Goal: Navigation & Orientation: Find specific page/section

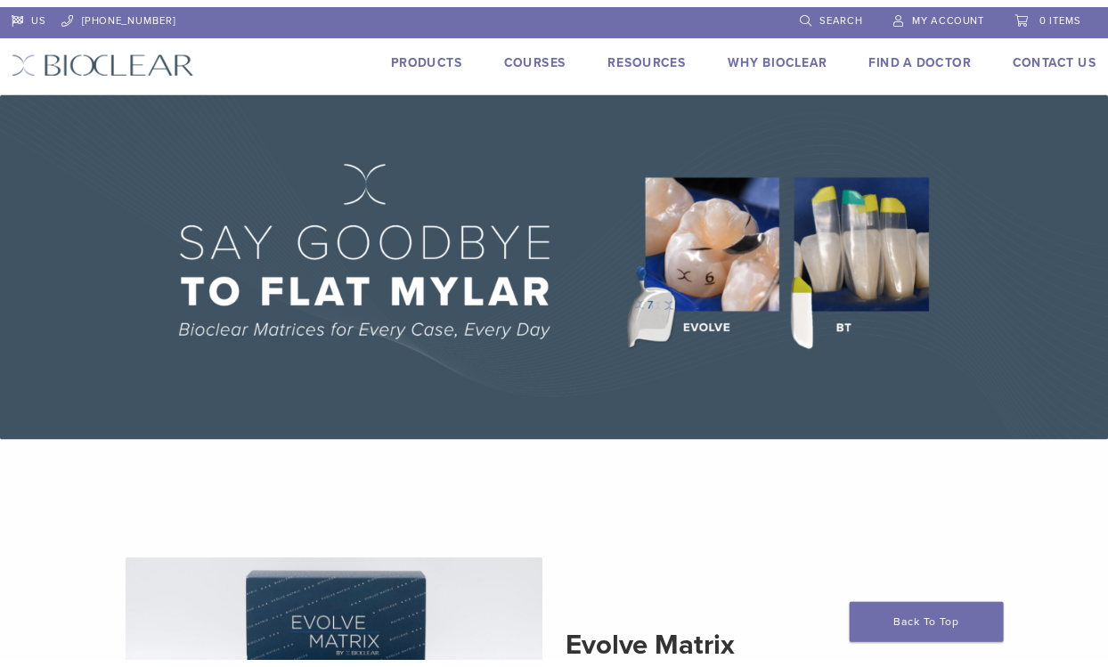
scroll to position [1077, 0]
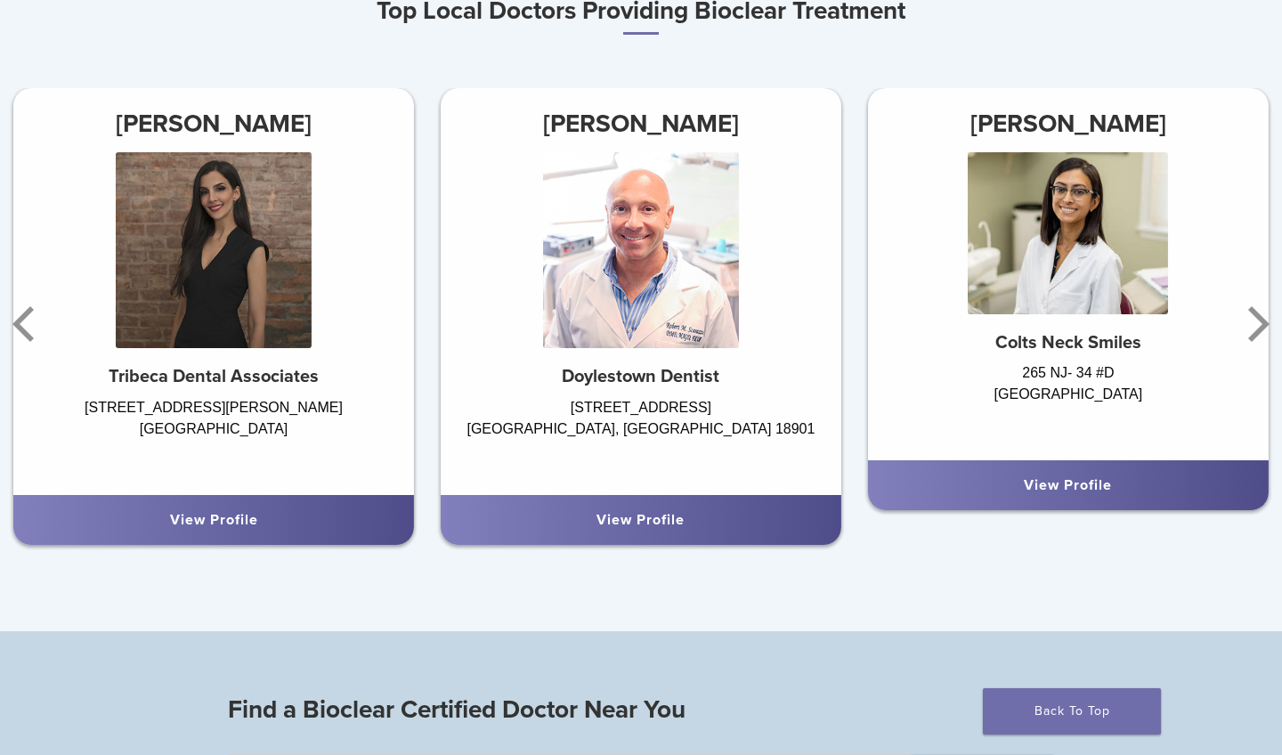
click at [610, 504] on div "View Profile" at bounding box center [641, 520] width 401 height 50
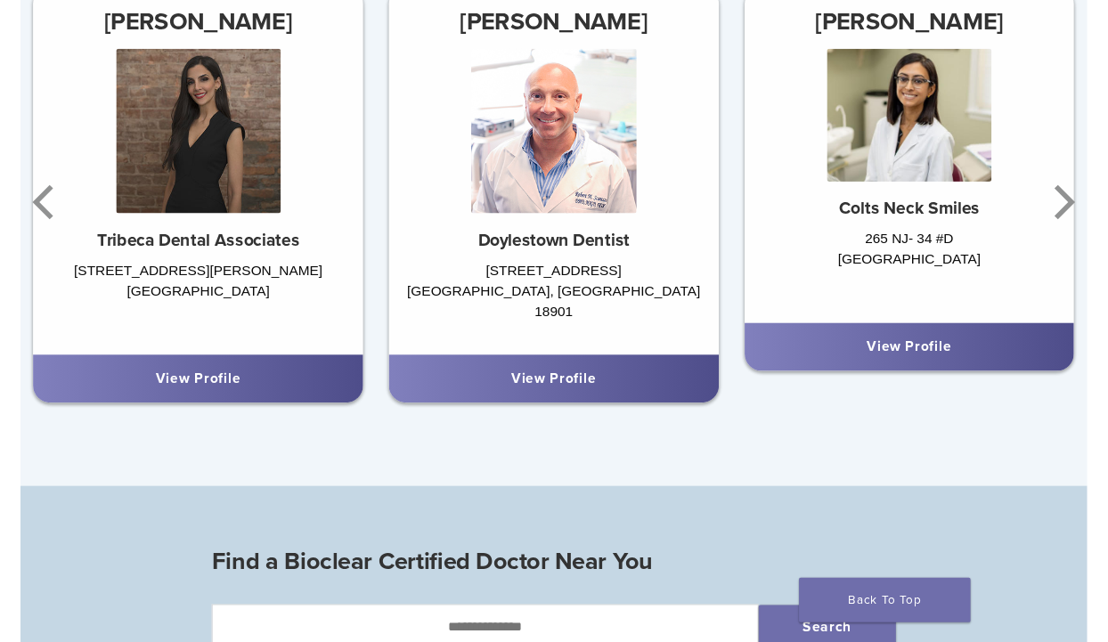
scroll to position [1062, 0]
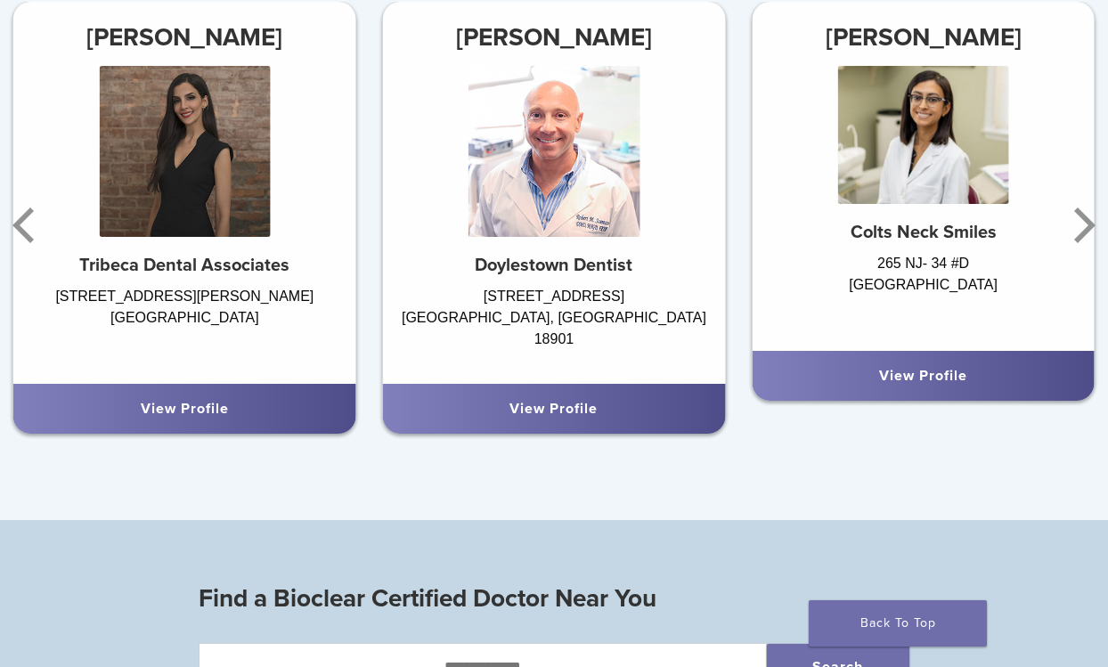
click at [500, 384] on div "View Profile" at bounding box center [554, 409] width 343 height 50
click at [577, 173] on img at bounding box center [553, 151] width 171 height 171
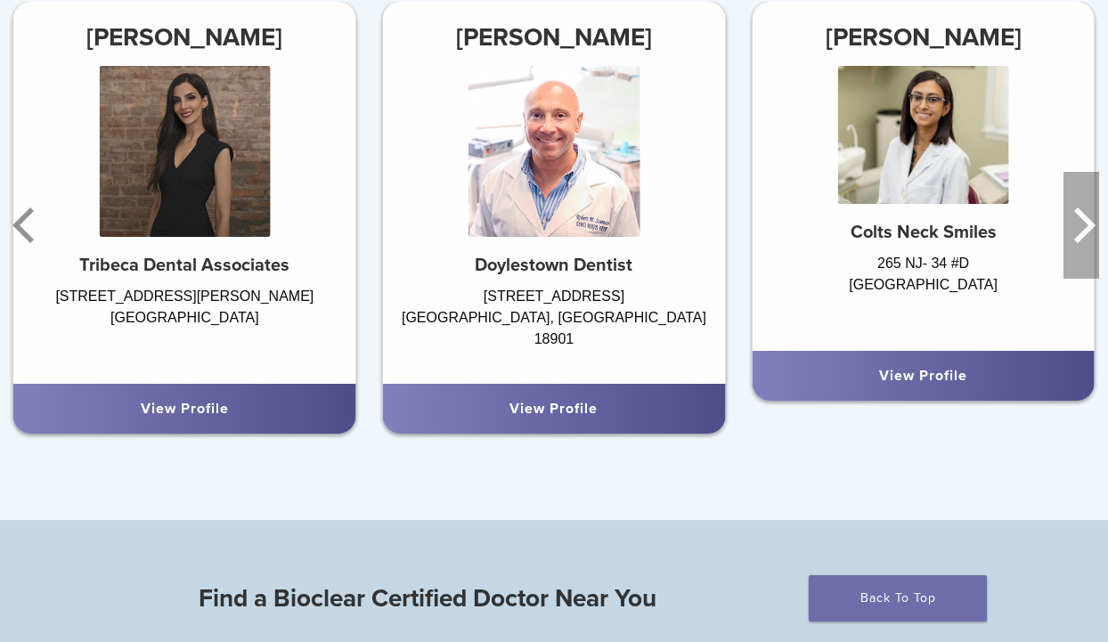
click at [1090, 221] on icon "Next" at bounding box center [1084, 225] width 21 height 36
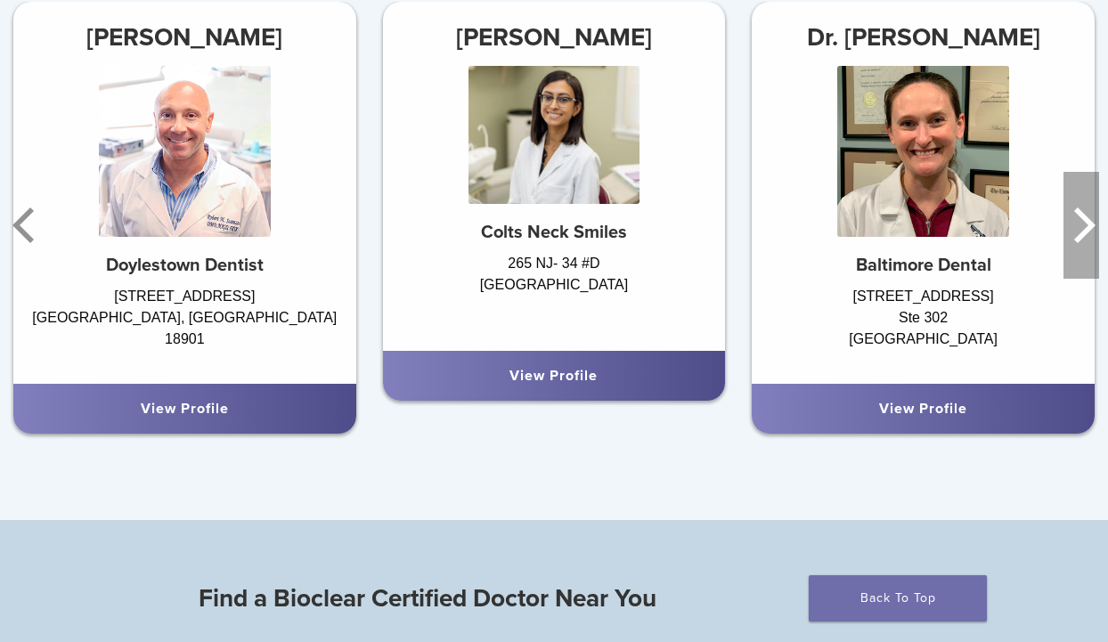
click at [1090, 221] on icon "Next" at bounding box center [1084, 225] width 21 height 36
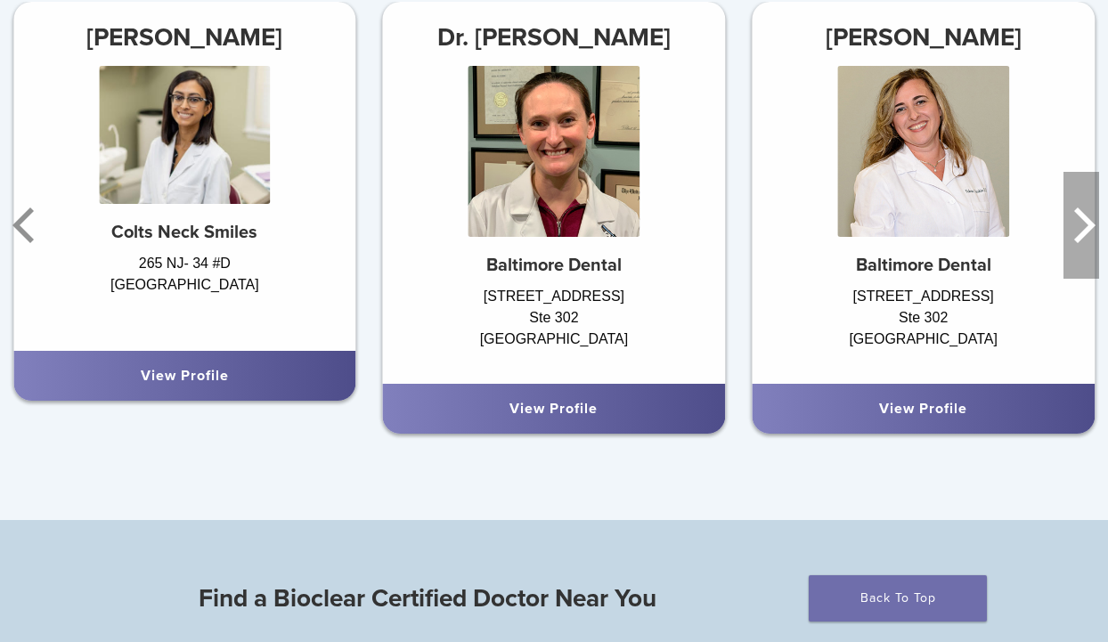
click at [1090, 221] on icon "Next" at bounding box center [1084, 225] width 21 height 36
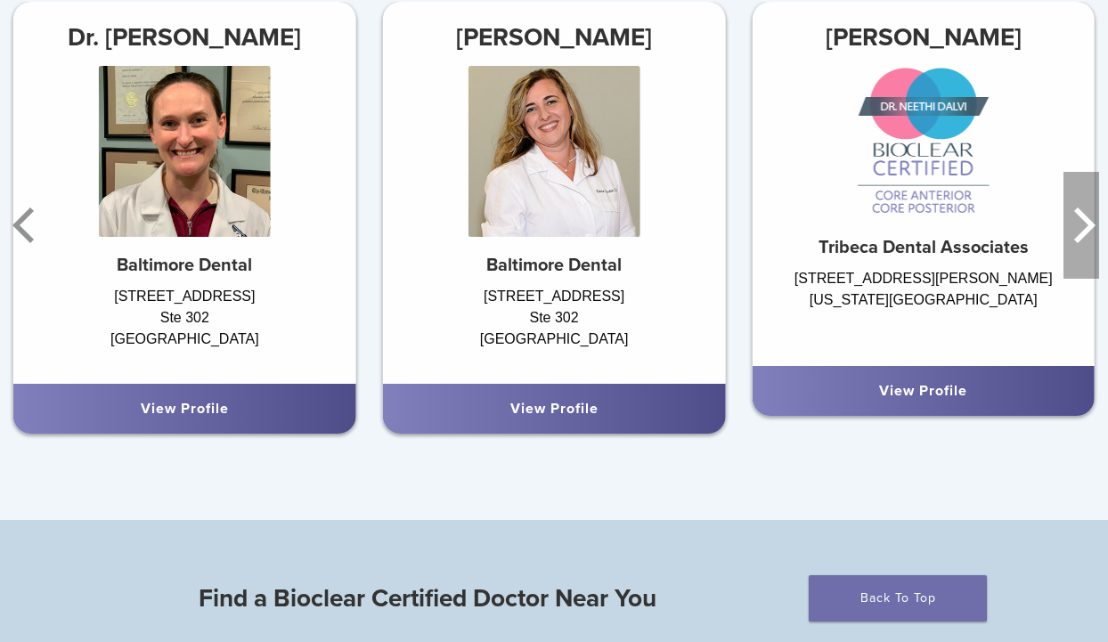
click at [1090, 221] on icon "Next" at bounding box center [1084, 225] width 21 height 36
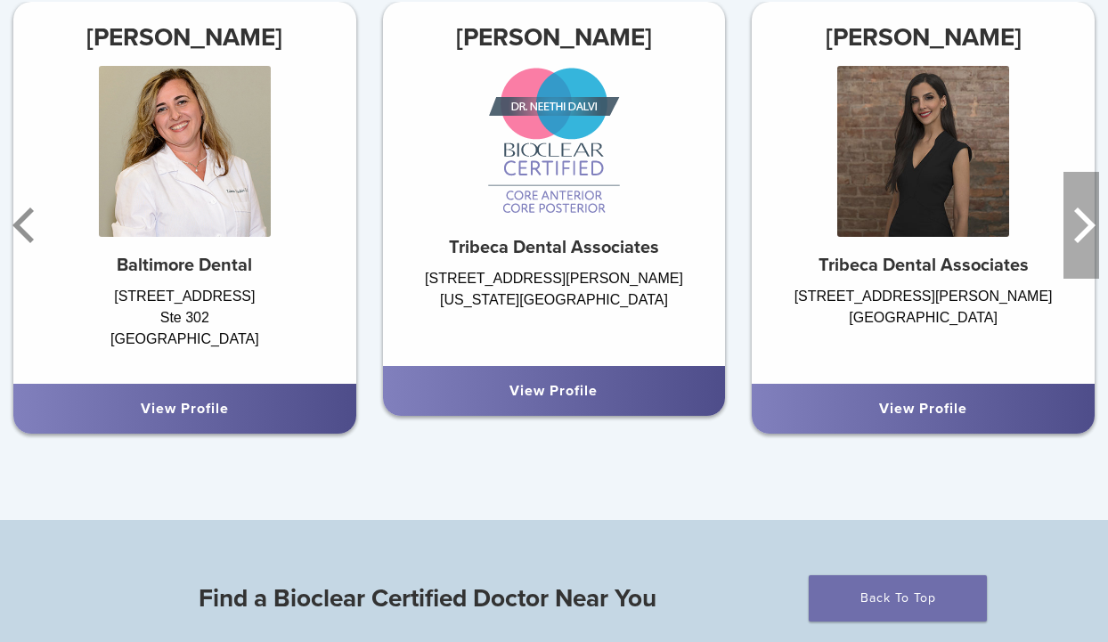
click at [1090, 221] on icon "Next" at bounding box center [1084, 225] width 21 height 36
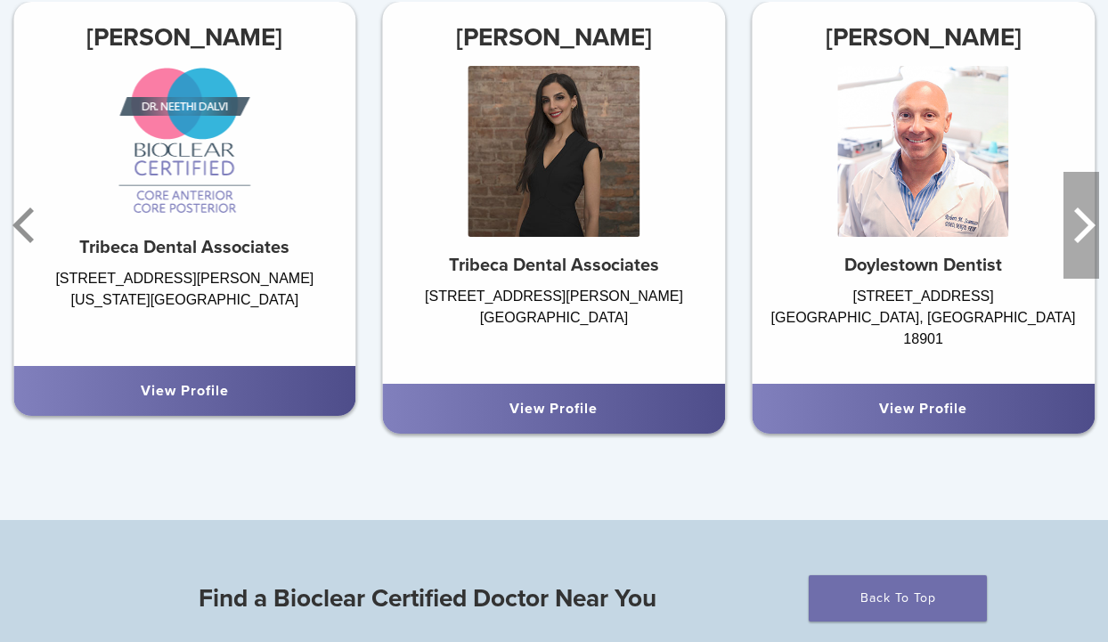
click at [1090, 221] on icon "Next" at bounding box center [1084, 225] width 21 height 36
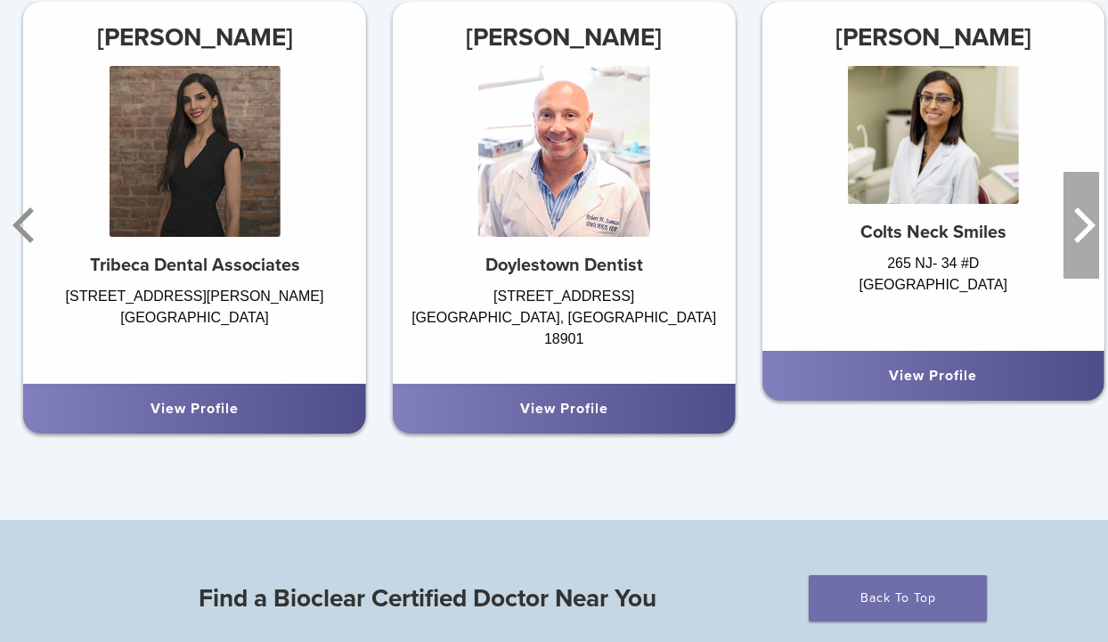
click at [1090, 221] on icon "Next" at bounding box center [1084, 225] width 21 height 36
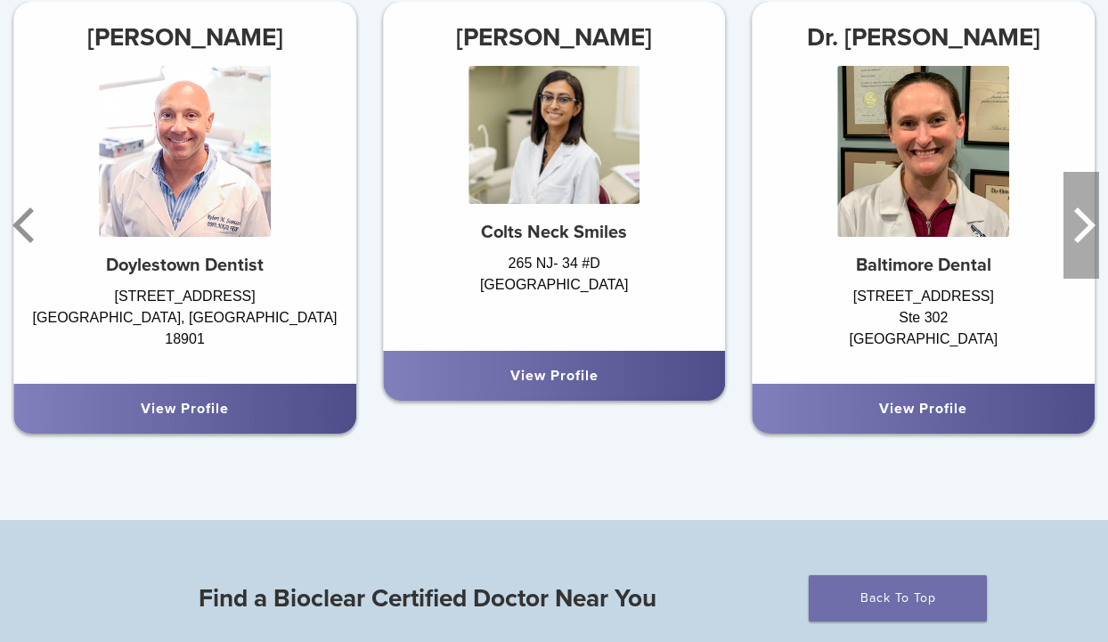
click at [1090, 221] on icon "Next" at bounding box center [1084, 225] width 21 height 36
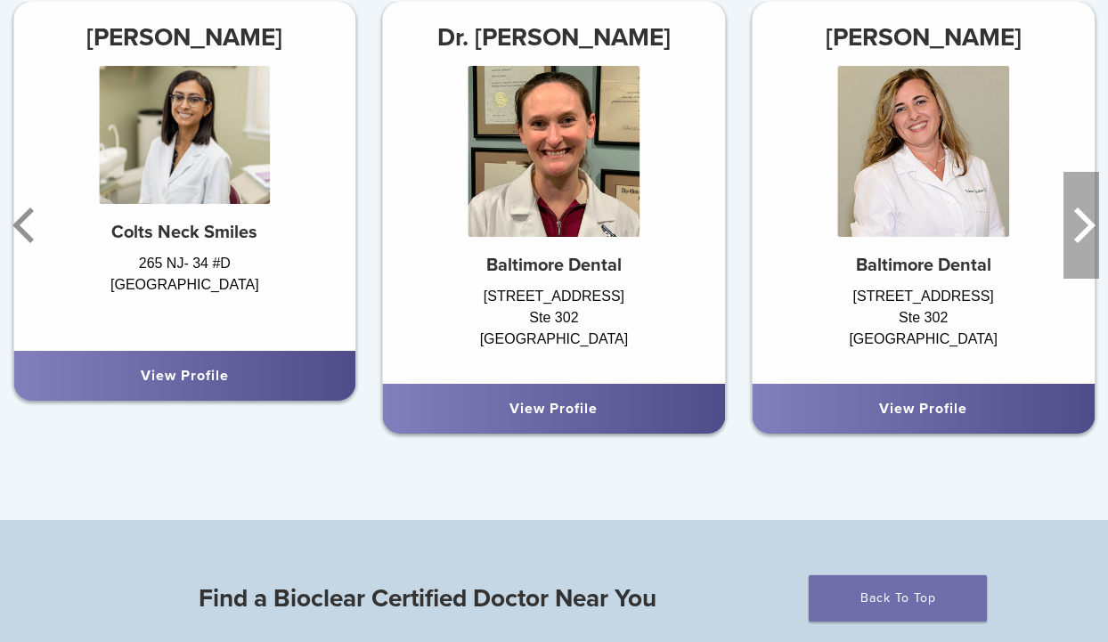
click at [1090, 221] on icon "Next" at bounding box center [1084, 225] width 21 height 36
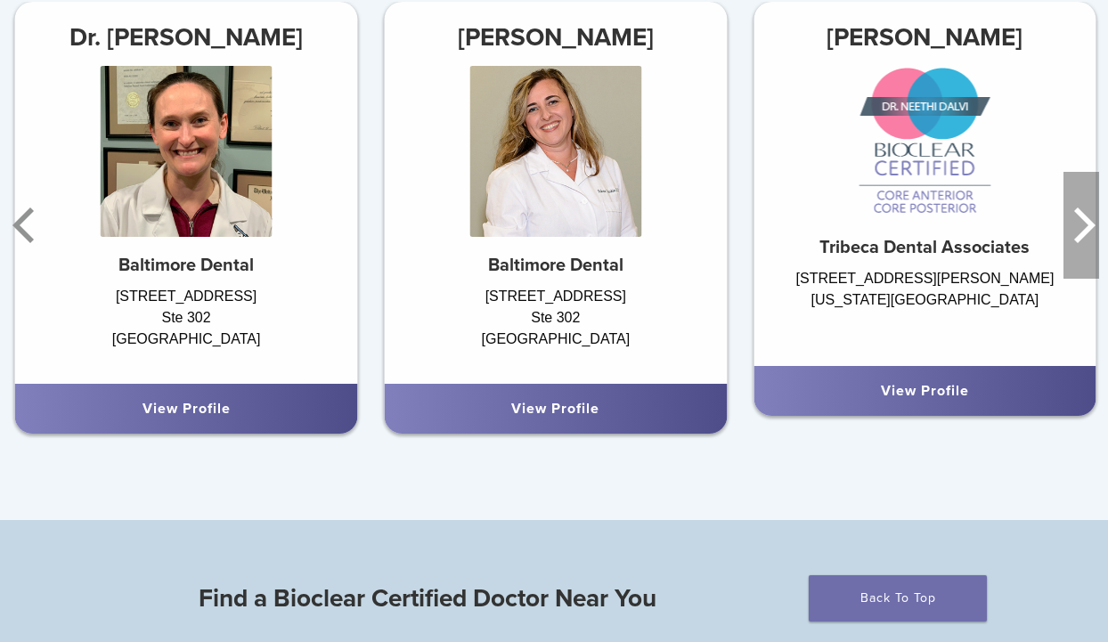
click at [1090, 221] on icon "Next" at bounding box center [1084, 225] width 21 height 36
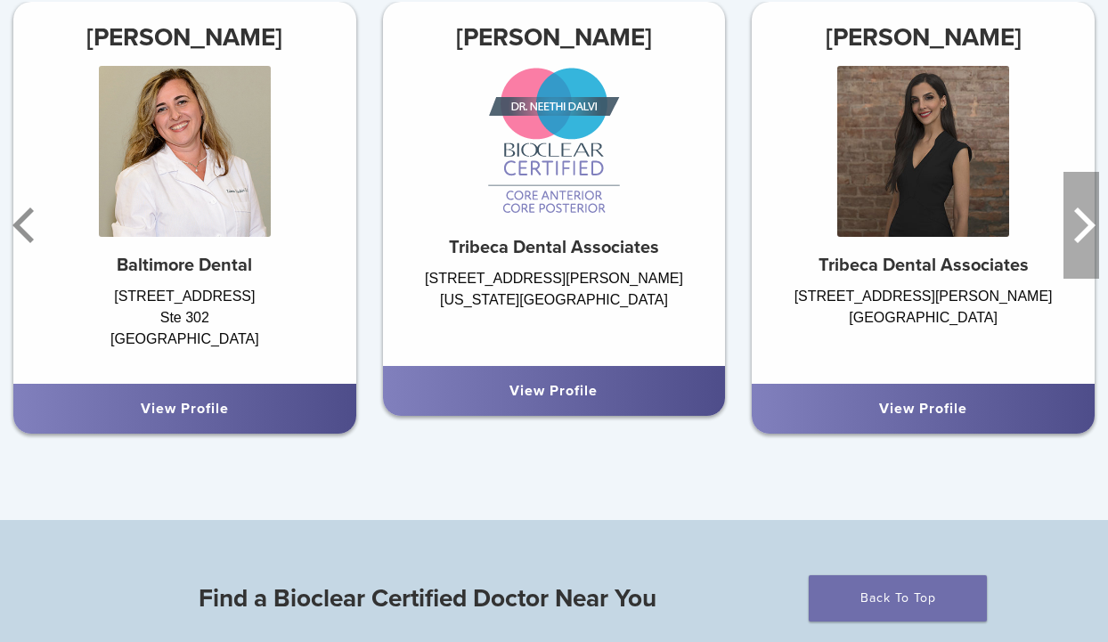
click at [1090, 221] on icon "Next" at bounding box center [1084, 225] width 21 height 36
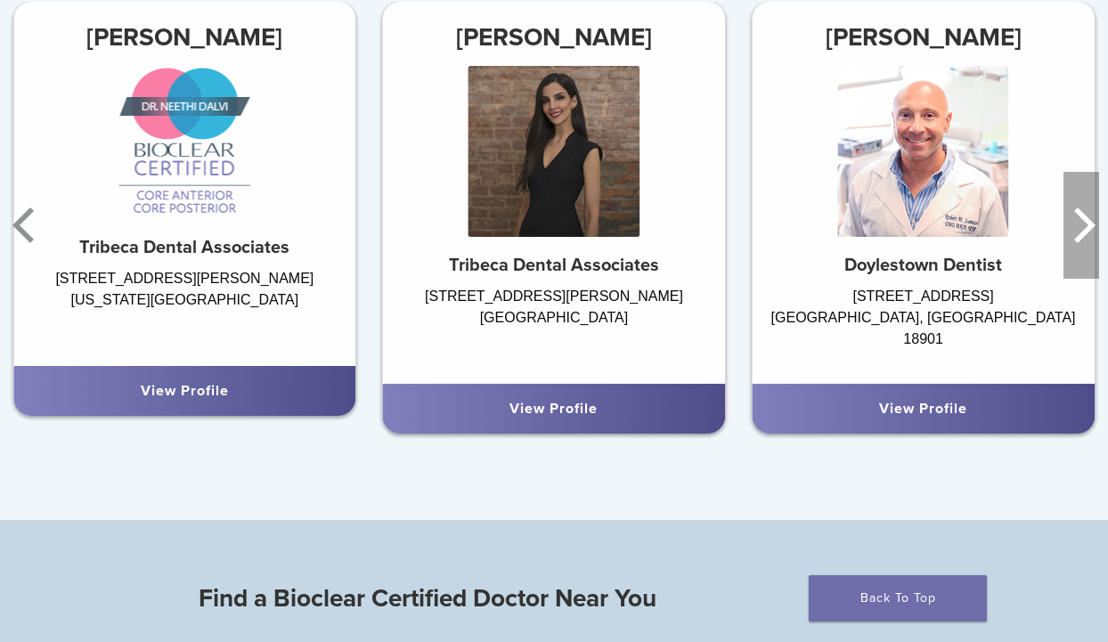
click at [1090, 221] on icon "Next" at bounding box center [1084, 225] width 21 height 36
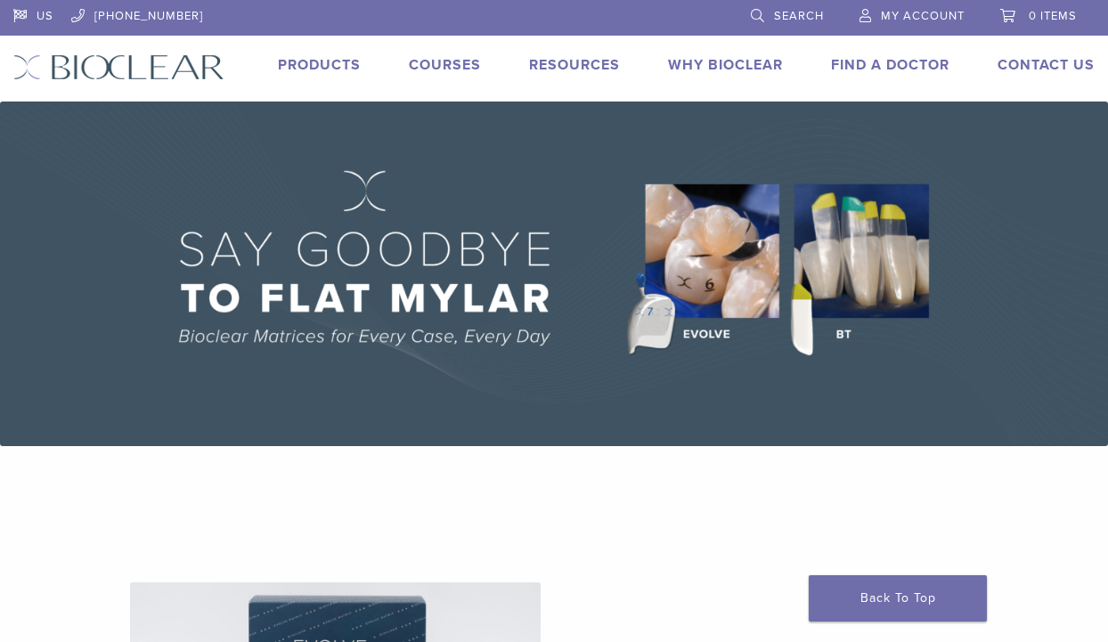
scroll to position [0, 0]
click at [881, 70] on link "Find A Doctor" at bounding box center [890, 65] width 118 height 18
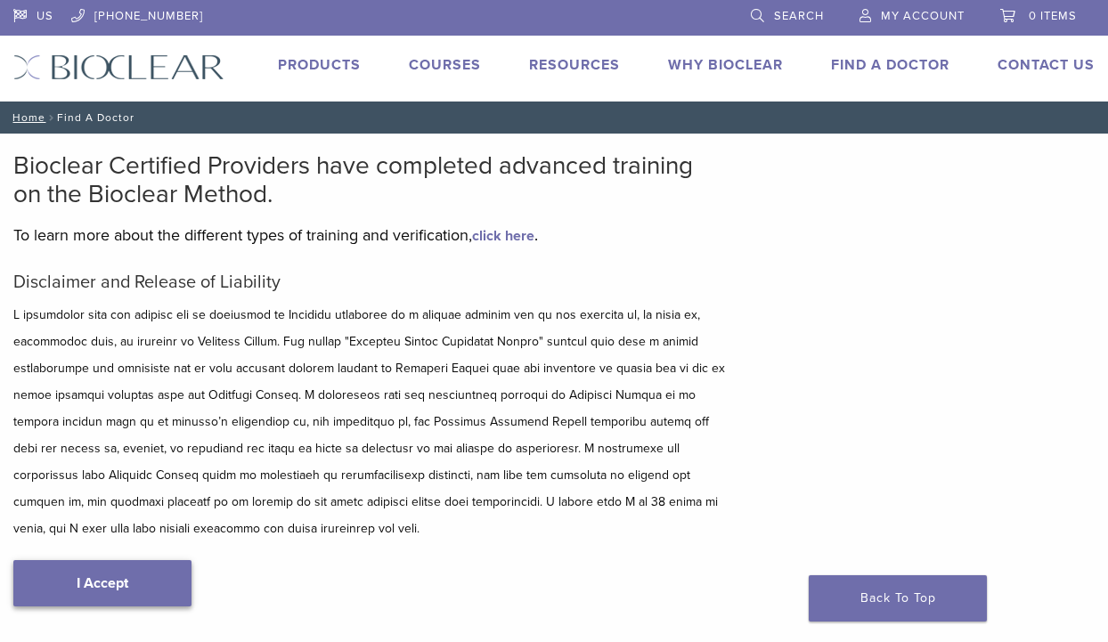
click at [134, 581] on link "I Accept" at bounding box center [102, 583] width 178 height 46
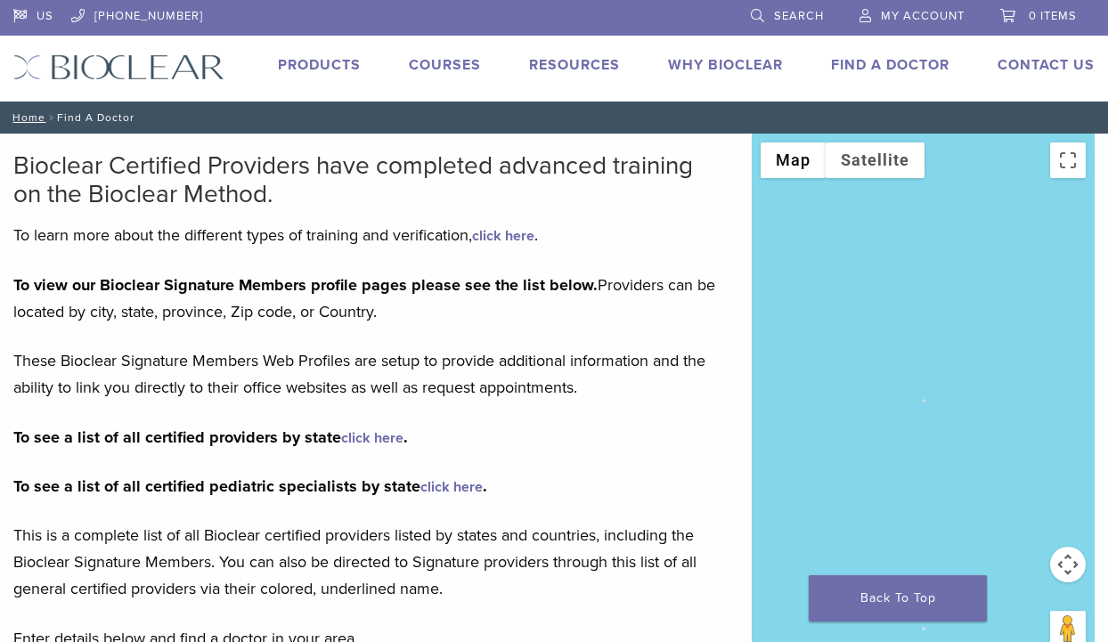
click at [362, 431] on link "click here" at bounding box center [372, 438] width 62 height 18
type input "*****"
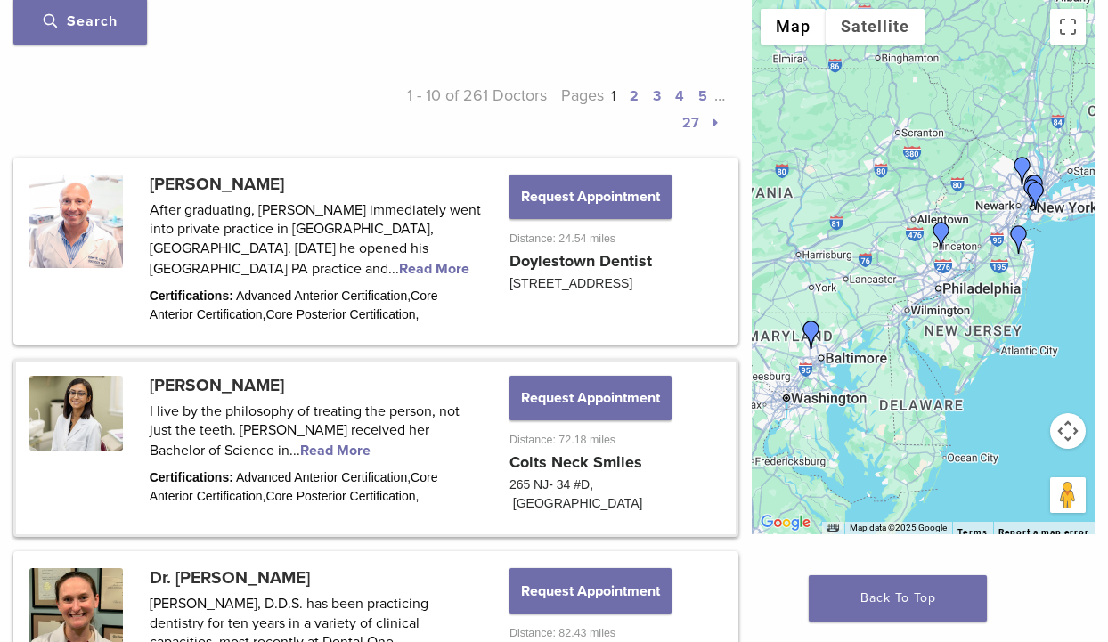
scroll to position [500, 0]
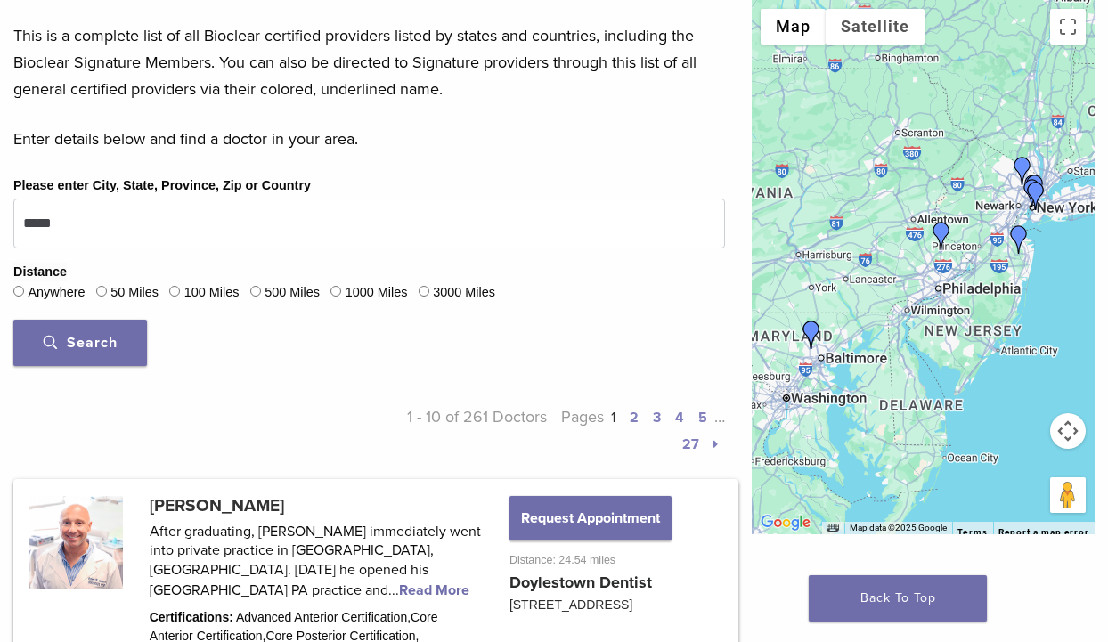
click at [131, 289] on label "50 Miles" at bounding box center [134, 293] width 48 height 20
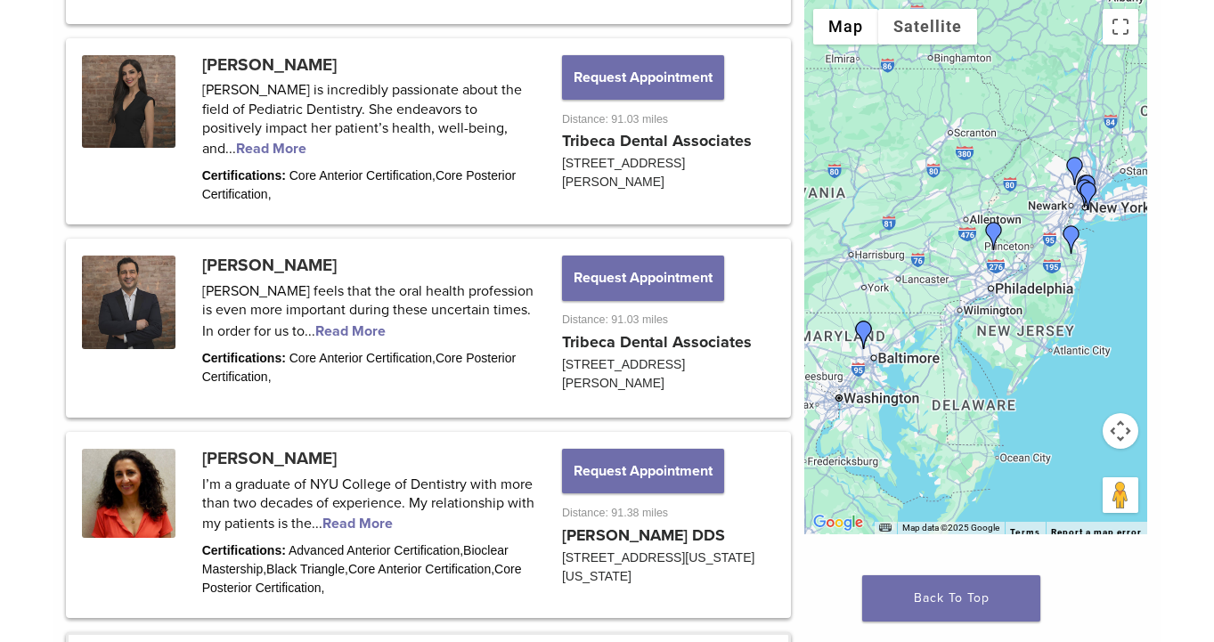
scroll to position [1930, 2]
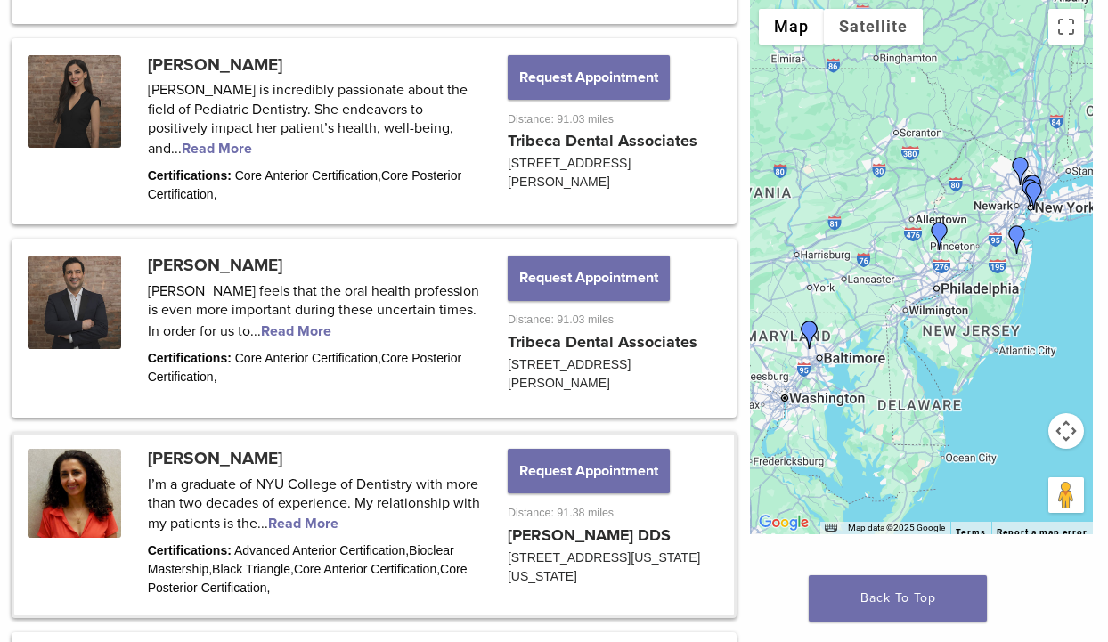
click at [87, 456] on link at bounding box center [374, 525] width 720 height 181
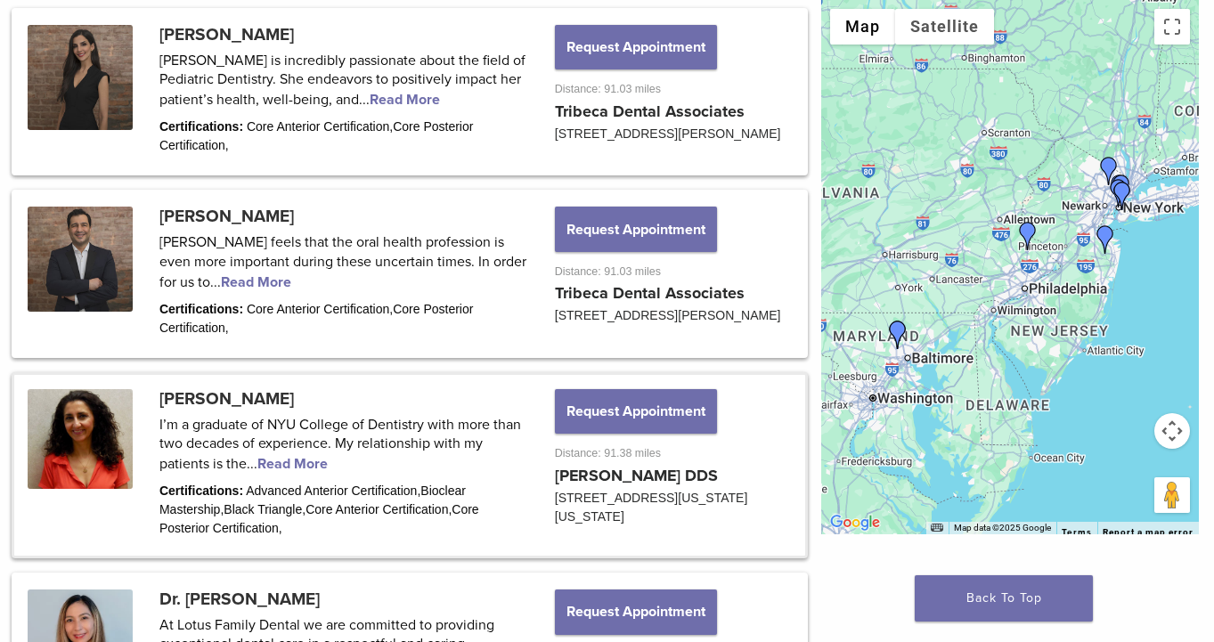
click at [72, 419] on link at bounding box center [409, 465] width 791 height 181
click at [102, 442] on link at bounding box center [409, 465] width 791 height 181
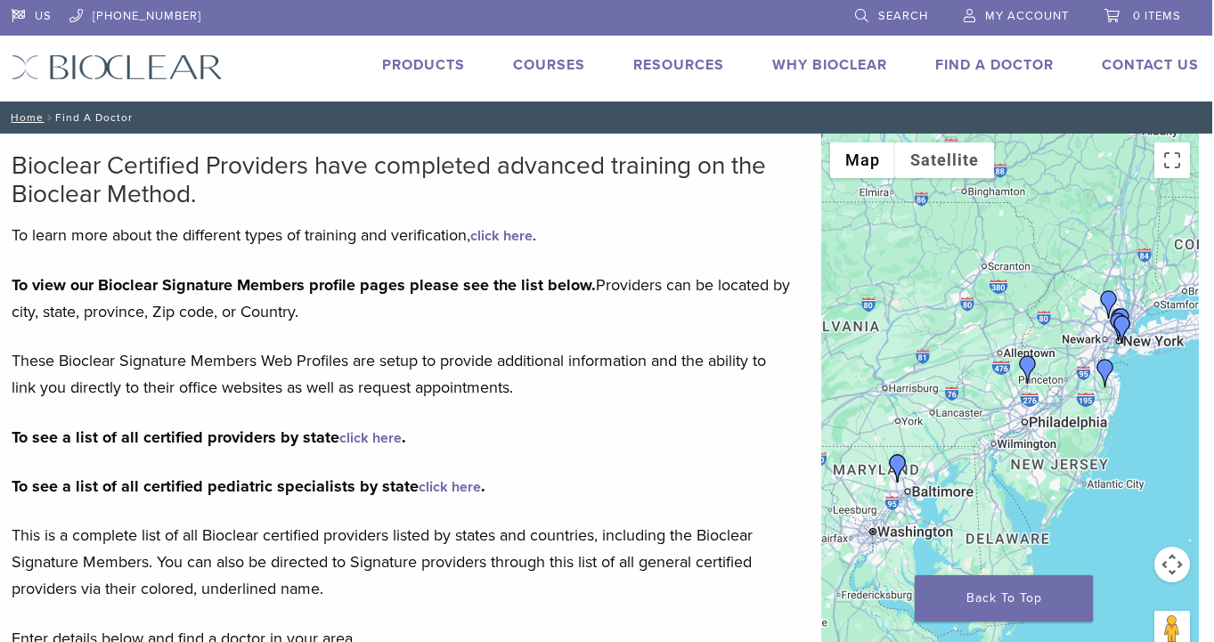
scroll to position [0, 2]
click at [519, 240] on link "click here" at bounding box center [501, 236] width 62 height 18
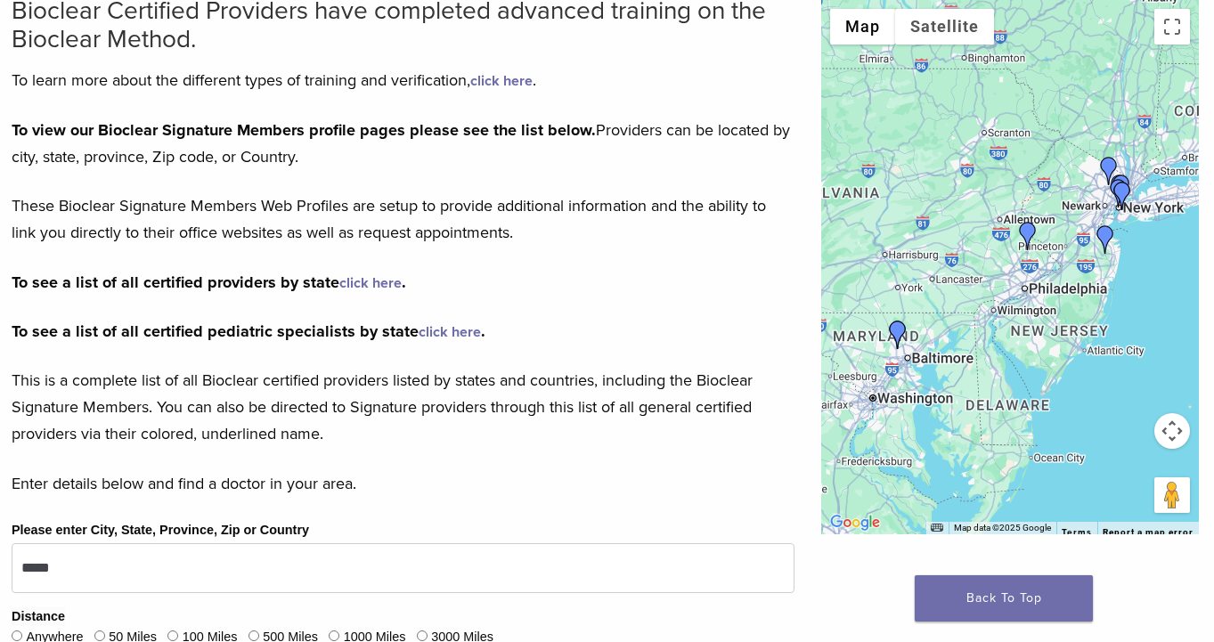
scroll to position [157, 2]
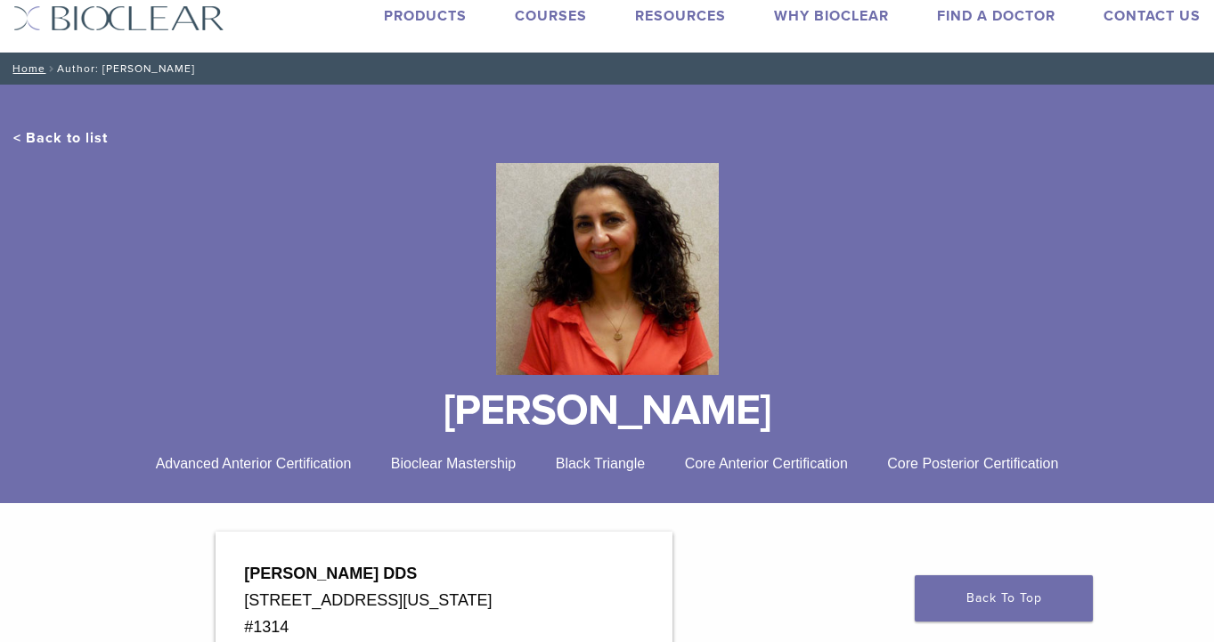
scroll to position [48, 0]
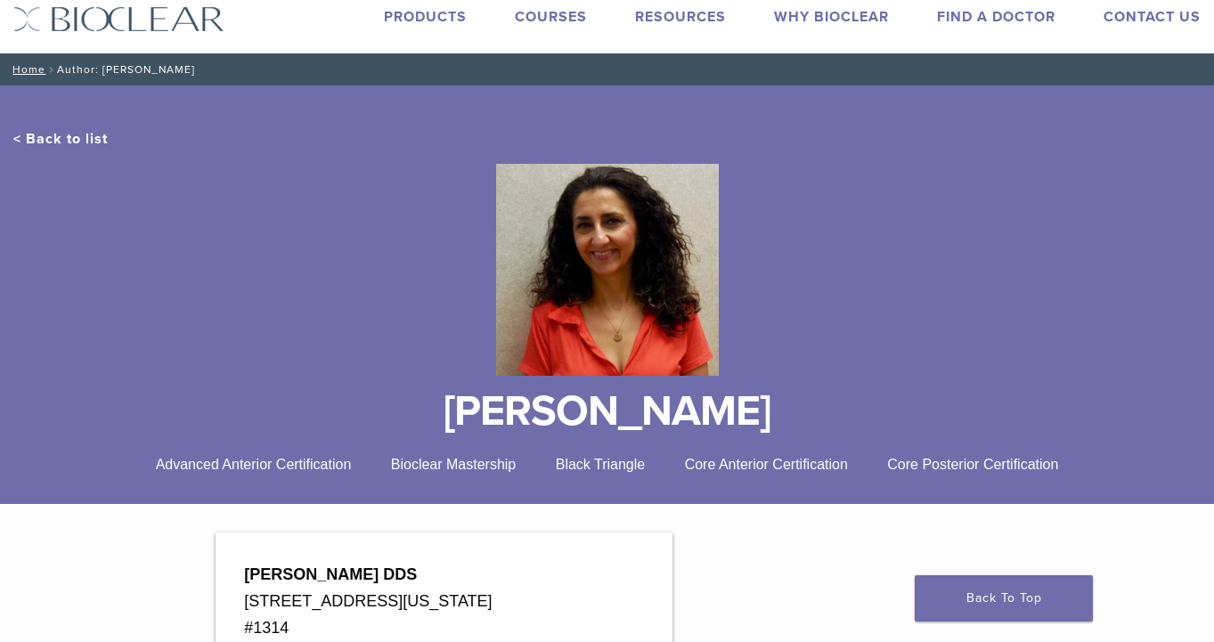
click at [476, 472] on span "Bioclear Mastership" at bounding box center [454, 464] width 126 height 15
click at [314, 481] on div "< Back to list [PERSON_NAME] Advanced Anterior Certification Bioclear Mastershi…" at bounding box center [607, 309] width 1214 height 390
click at [305, 471] on span "Advanced Anterior Certification" at bounding box center [254, 464] width 196 height 15
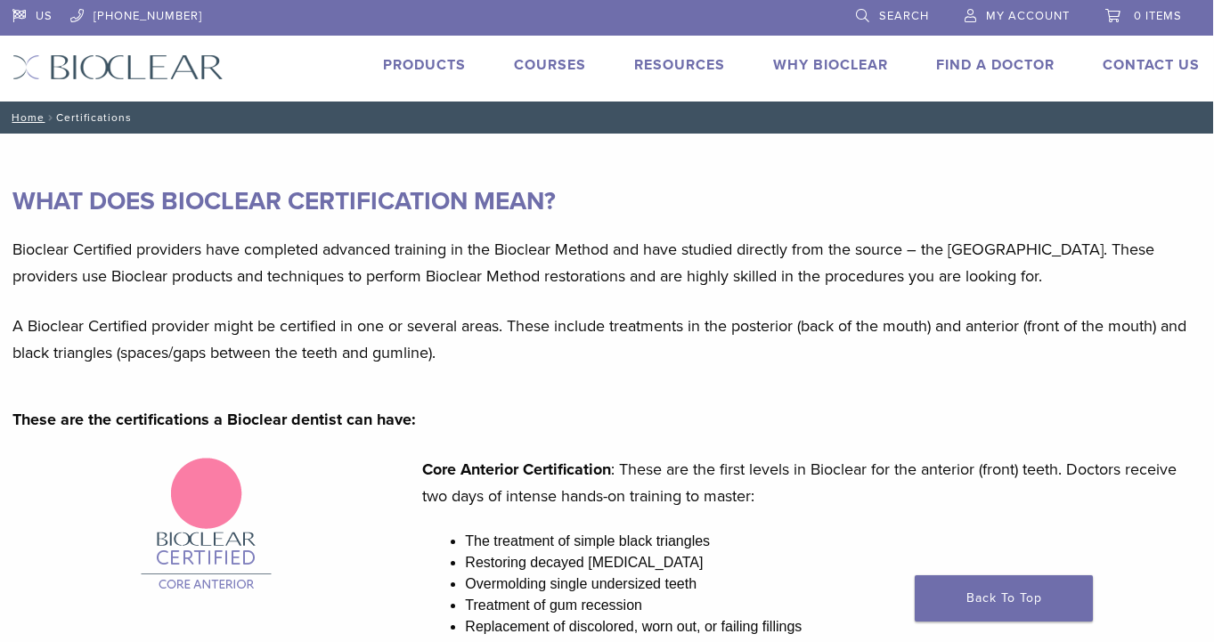
scroll to position [0, 1]
